Goal: Navigation & Orientation: Find specific page/section

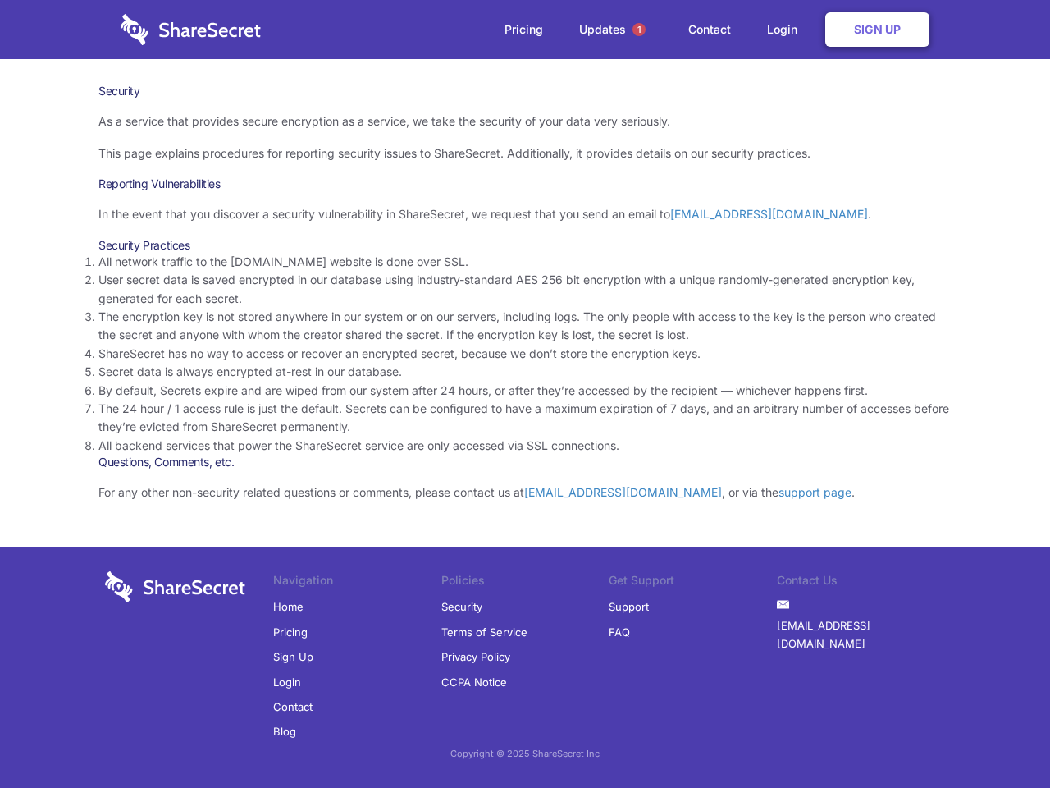
click at [525, 394] on li "By default, Secrets expire and are wiped from our system after 24 hours, or aft…" at bounding box center [524, 391] width 853 height 18
click at [639, 30] on span "1" at bounding box center [639, 29] width 13 height 13
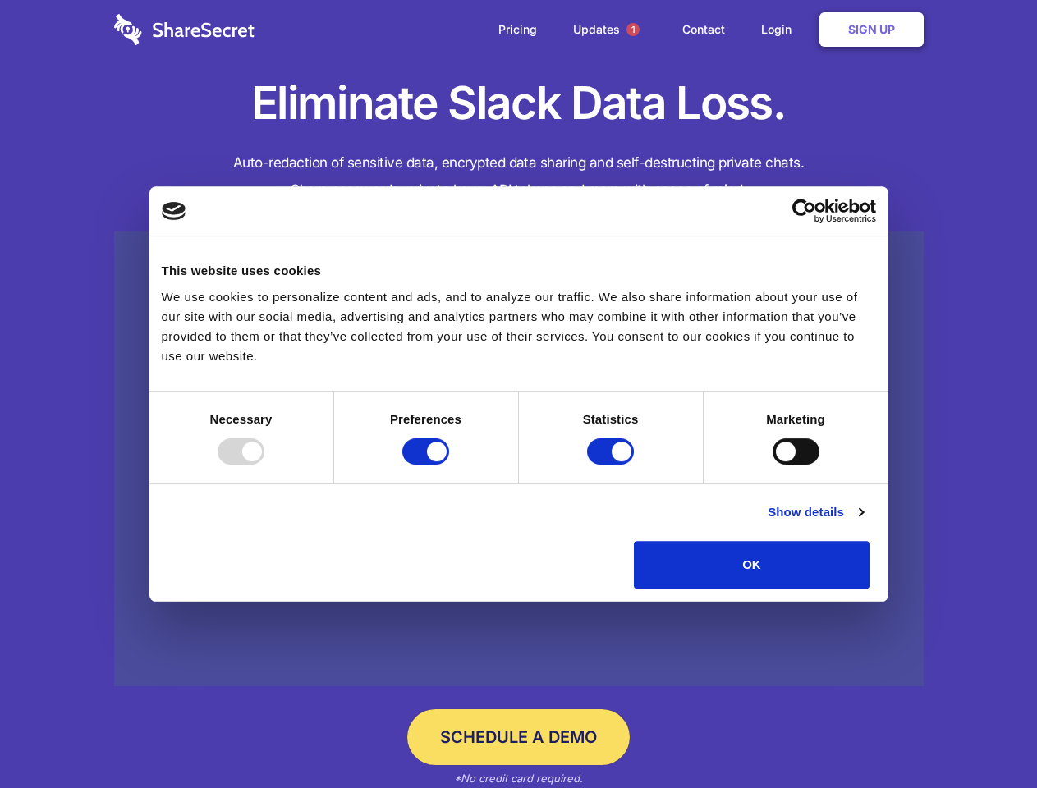
click at [264, 464] on div at bounding box center [240, 451] width 47 height 26
click at [449, 464] on input "Preferences" at bounding box center [425, 451] width 47 height 26
checkbox input "false"
click at [612, 464] on input "Statistics" at bounding box center [610, 451] width 47 height 26
checkbox input "false"
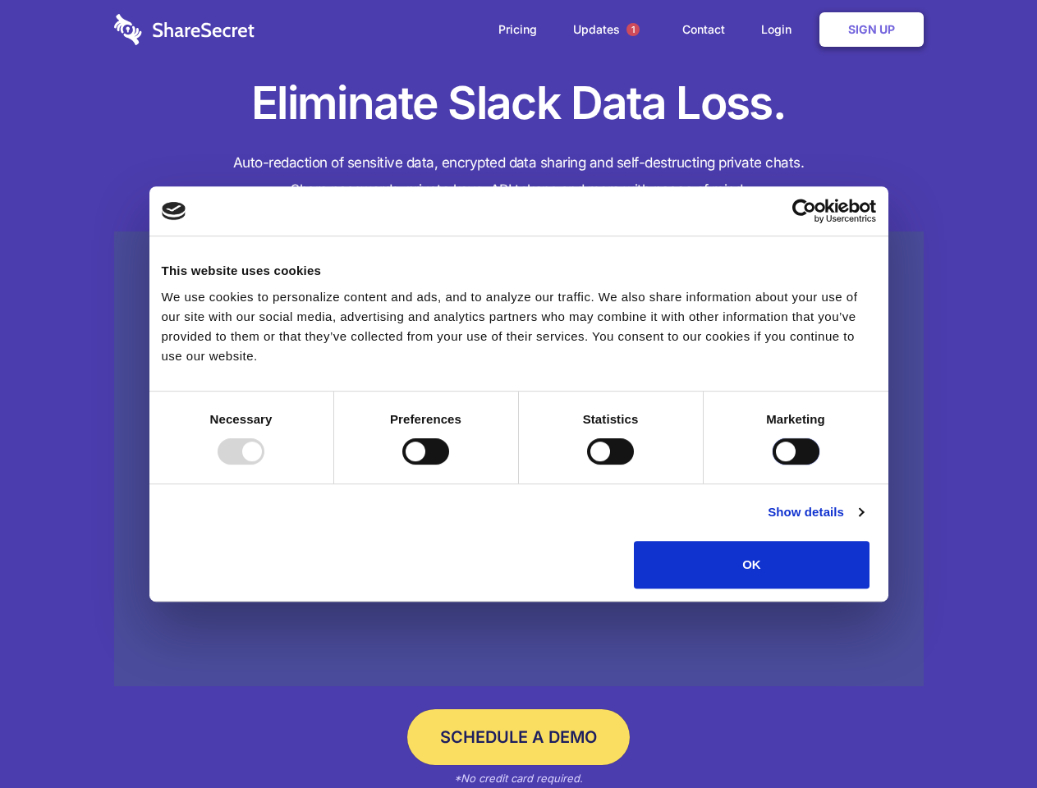
click at [772, 464] on input "Marketing" at bounding box center [795, 451] width 47 height 26
checkbox input "true"
click at [863, 522] on link "Show details" at bounding box center [814, 512] width 95 height 20
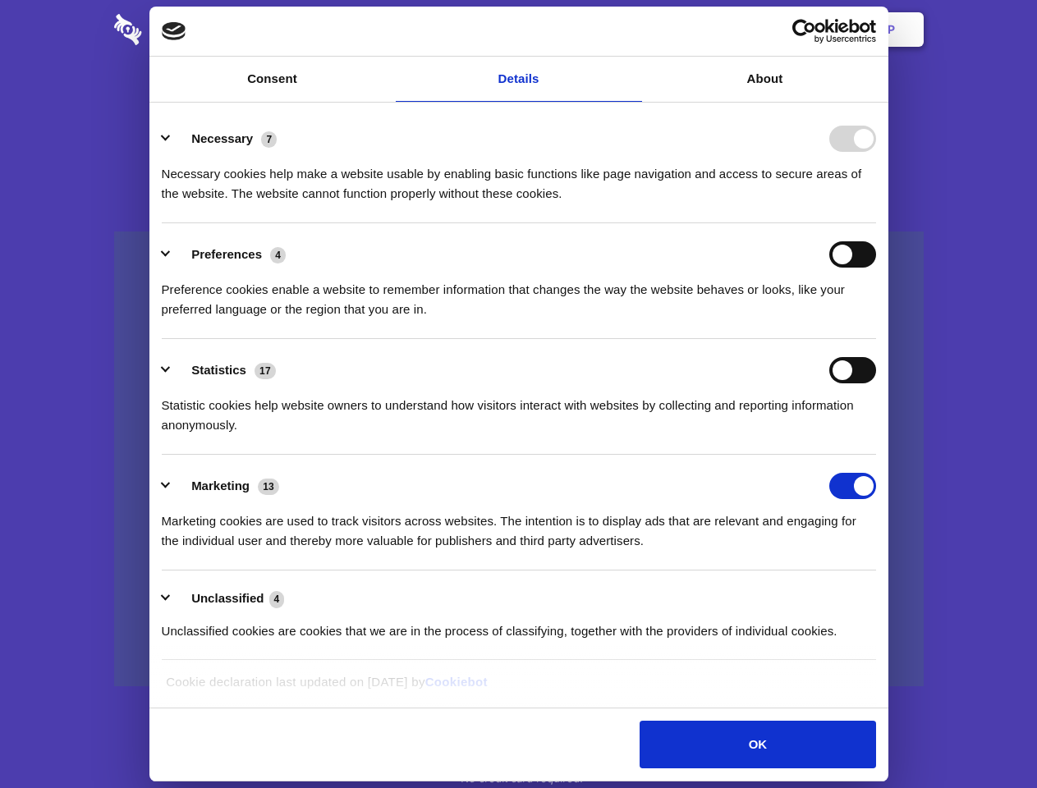
click at [876, 223] on li "Necessary 7 Necessary cookies help make a website usable by enabling basic func…" at bounding box center [519, 166] width 714 height 116
click at [632, 30] on span "1" at bounding box center [632, 29] width 13 height 13
